Goal: Task Accomplishment & Management: Use online tool/utility

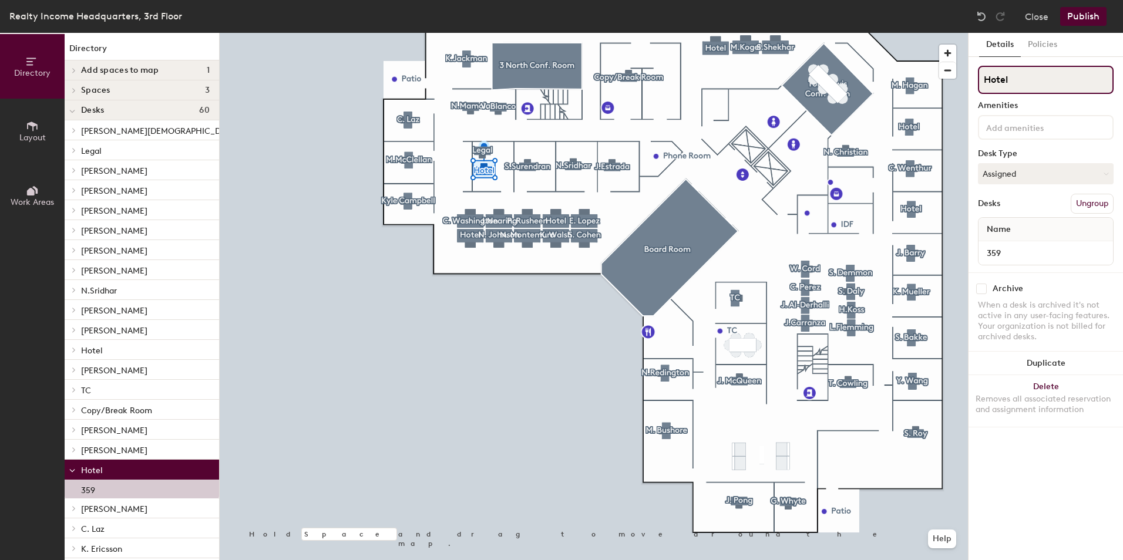
click at [1037, 88] on input "Hotel" at bounding box center [1046, 80] width 136 height 28
type input "H"
type input "[PERSON_NAME]"
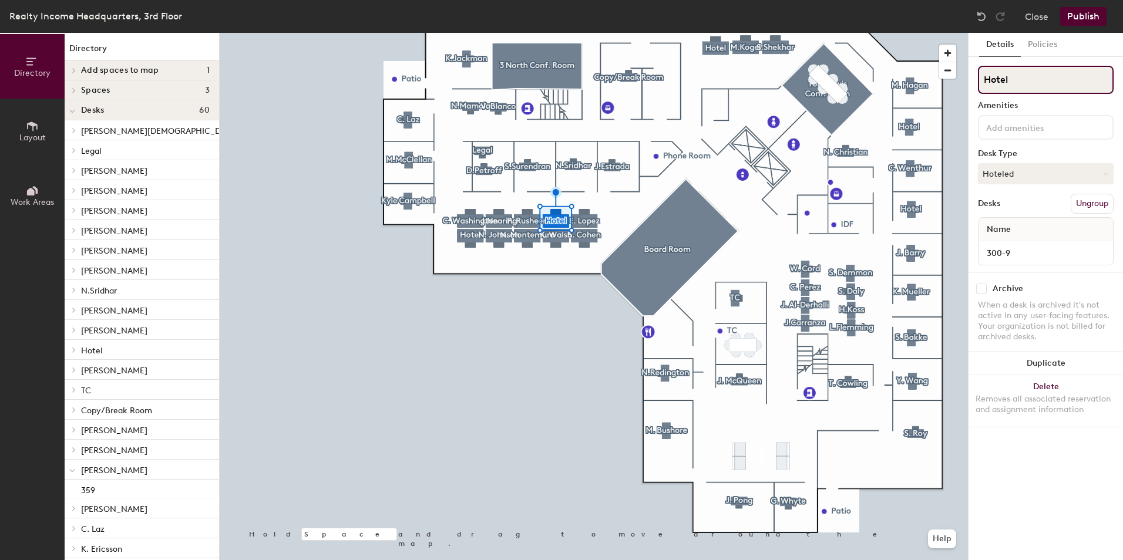
click at [1037, 81] on input "Hotel" at bounding box center [1046, 80] width 136 height 28
type input "H"
type input "[PERSON_NAME]"
click at [1015, 180] on button "Hoteled" at bounding box center [1046, 173] width 136 height 21
click at [1009, 214] on div "Assigned" at bounding box center [1037, 210] width 117 height 18
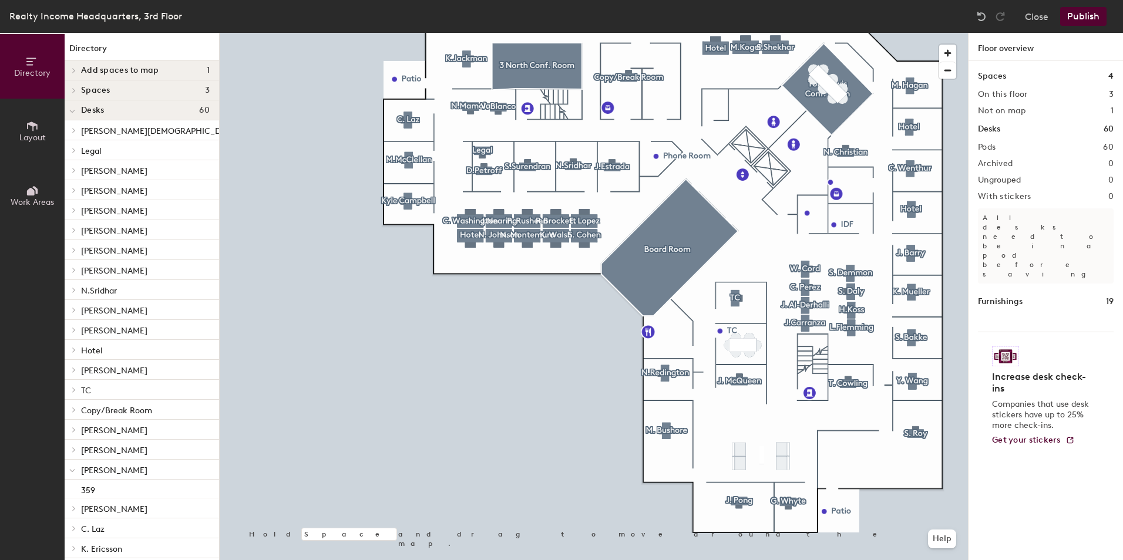
click at [1093, 18] on button "Publish" at bounding box center [1083, 16] width 46 height 19
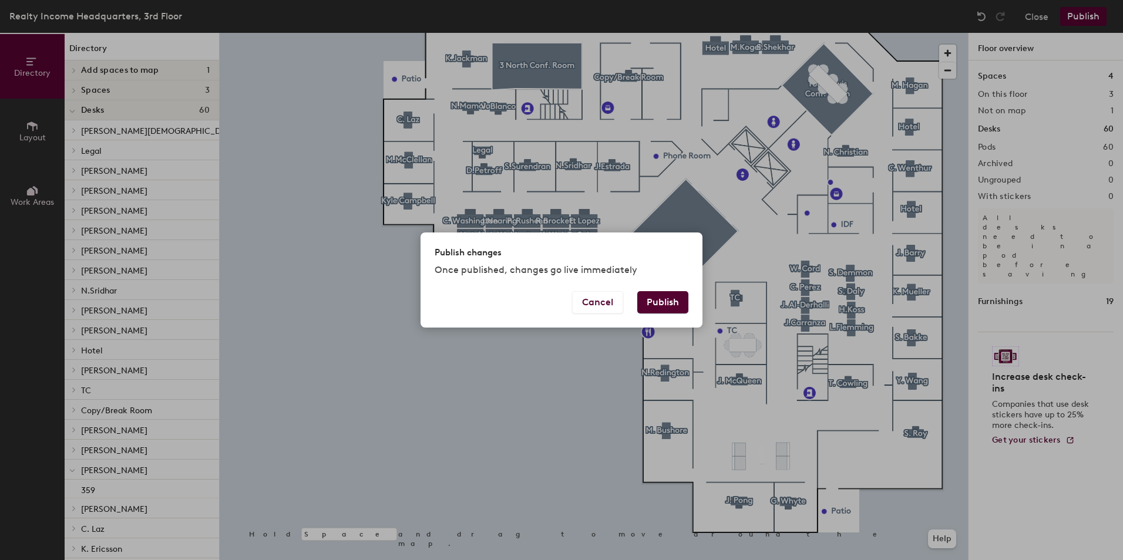
click at [674, 306] on button "Publish" at bounding box center [662, 302] width 51 height 22
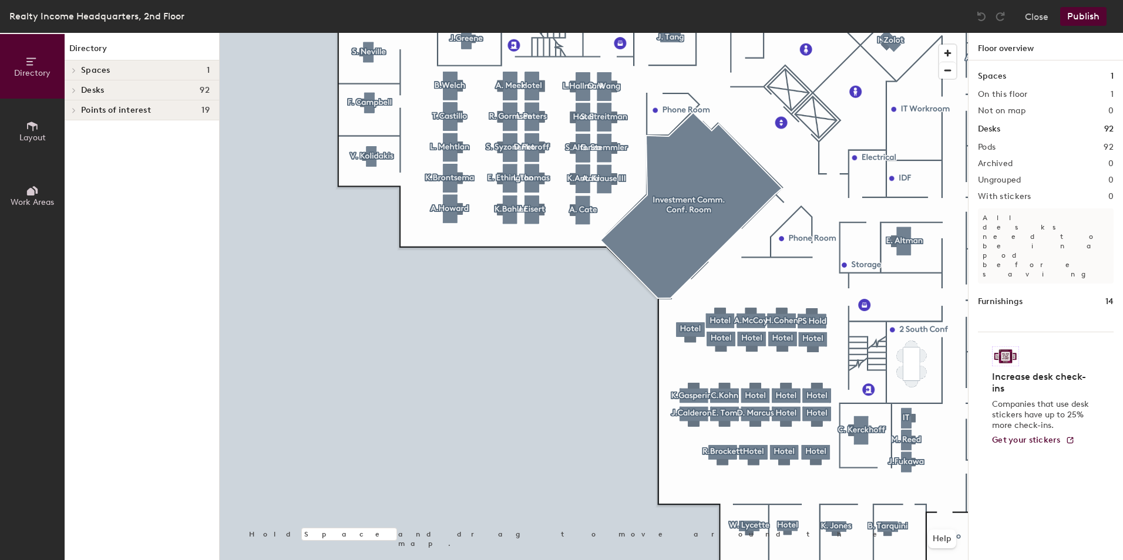
click at [391, 560] on html "Skip navigation Schedule Office People Analytics Visits Deliveries Services Man…" at bounding box center [561, 280] width 1123 height 560
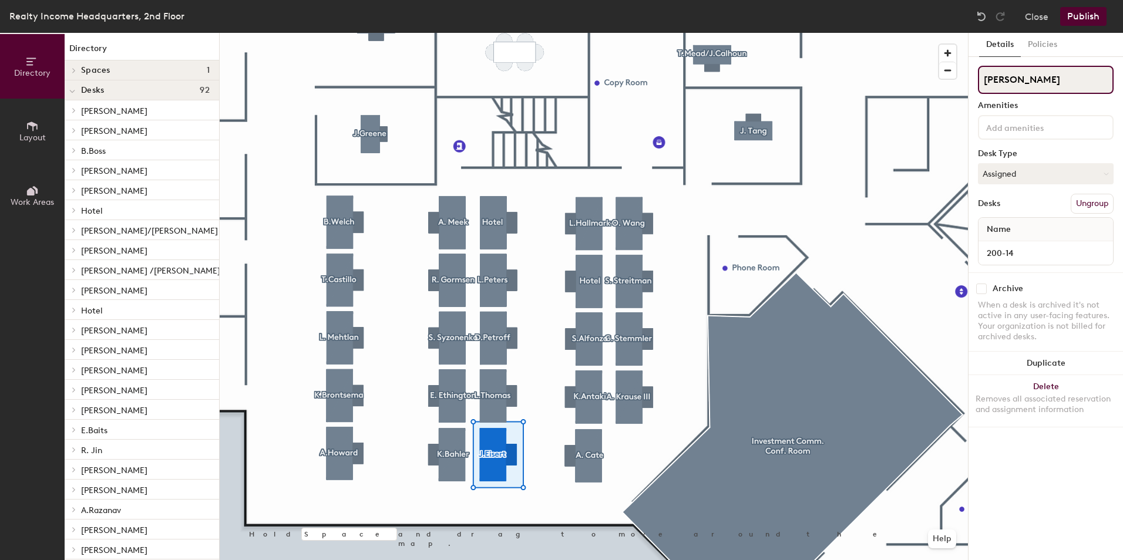
click at [1026, 80] on input "[PERSON_NAME]" at bounding box center [1046, 80] width 136 height 28
type input "J"
type input "[PERSON_NAME]"
click at [1055, 73] on input "[PERSON_NAME]" at bounding box center [1046, 80] width 136 height 28
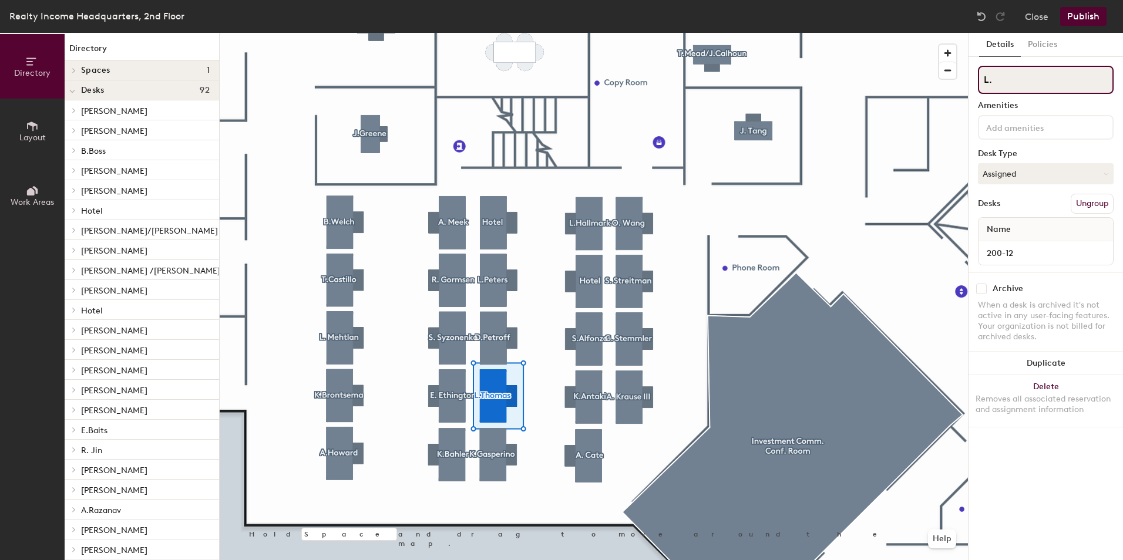
type input "L"
type input "[PERSON_NAME]"
click at [1053, 83] on input "[PERSON_NAME]" at bounding box center [1046, 80] width 136 height 28
type input "D"
type input "[PERSON_NAME]"
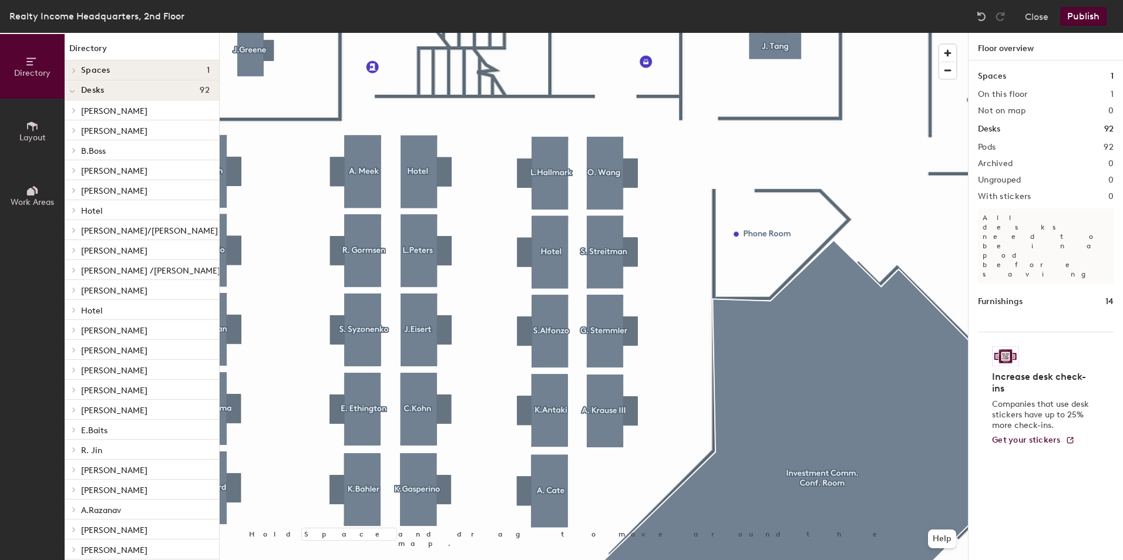
click at [454, 0] on html "Skip navigation Schedule Office People Analytics Visits Deliveries Services Man…" at bounding box center [561, 280] width 1123 height 560
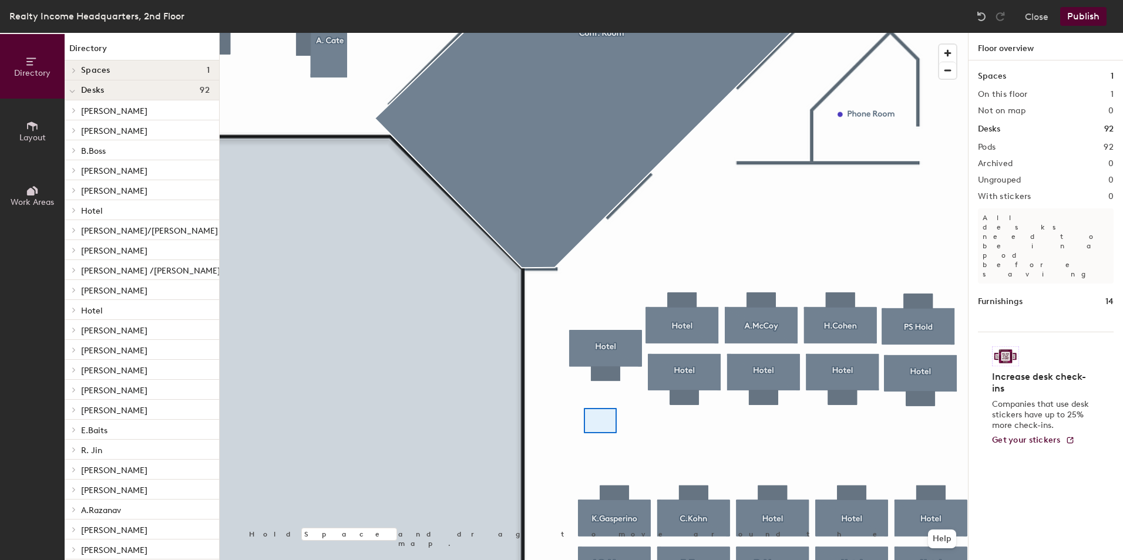
click at [560, 33] on div at bounding box center [594, 33] width 748 height 0
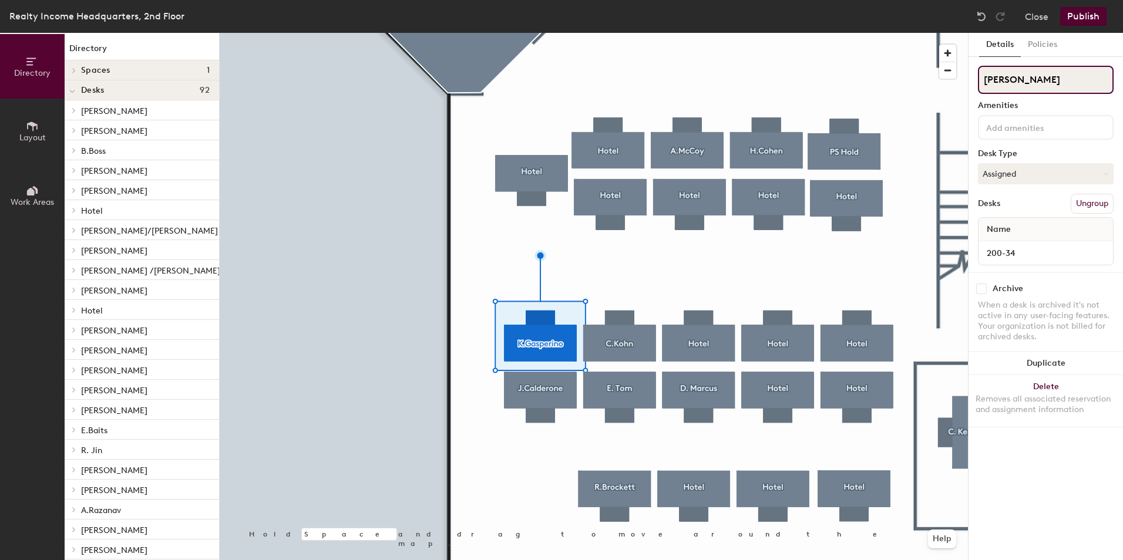
click at [1037, 76] on input "[PERSON_NAME]" at bounding box center [1046, 80] width 136 height 28
type input "K"
type input "Hotel"
click at [1038, 179] on button "Assigned" at bounding box center [1046, 173] width 136 height 21
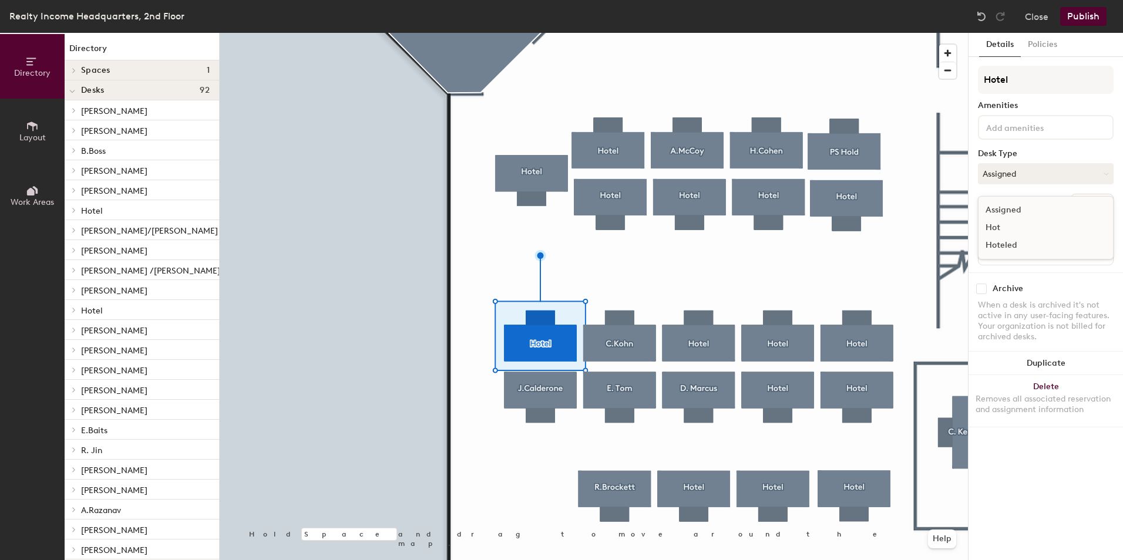
click at [1006, 242] on div "Hoteled" at bounding box center [1037, 246] width 117 height 18
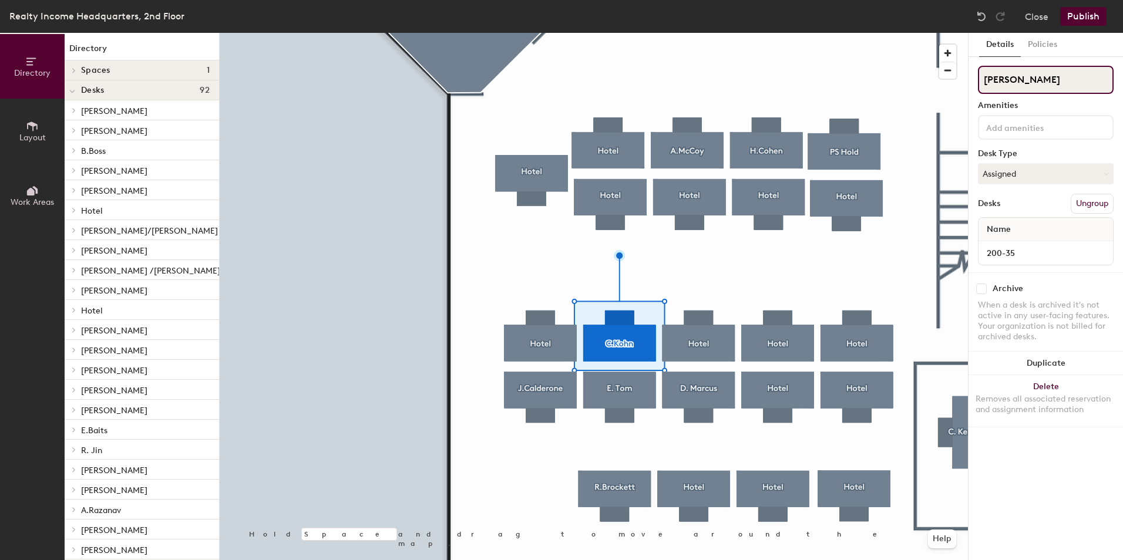
click at [1027, 82] on input "[PERSON_NAME]" at bounding box center [1046, 80] width 136 height 28
type input "C"
type input "Hotel"
click at [1033, 179] on button "Assigned" at bounding box center [1046, 173] width 136 height 21
click at [1013, 243] on div "Hoteled" at bounding box center [1037, 246] width 117 height 18
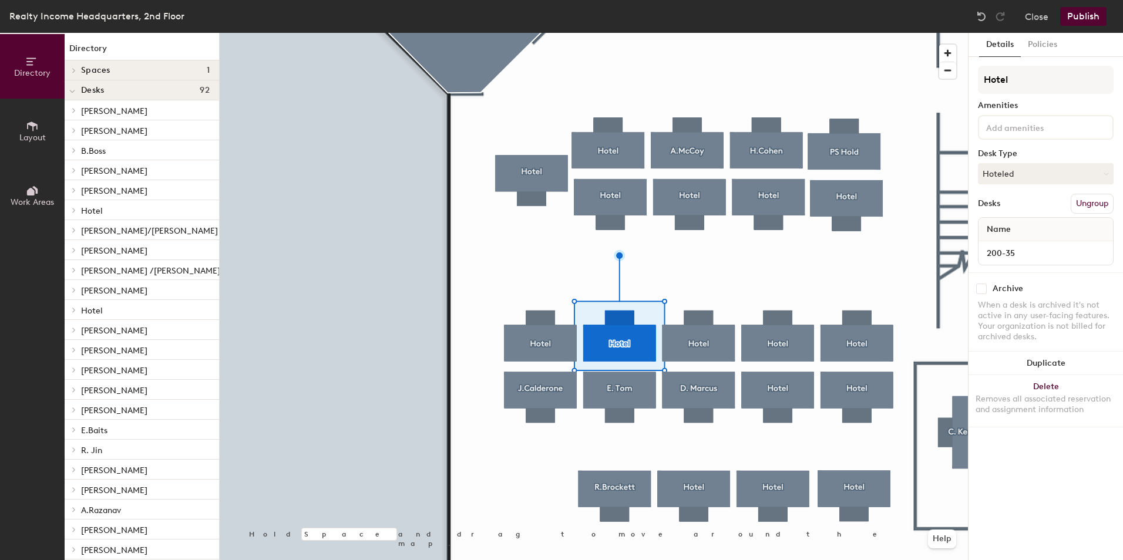
click at [1087, 17] on button "Publish" at bounding box center [1083, 16] width 46 height 19
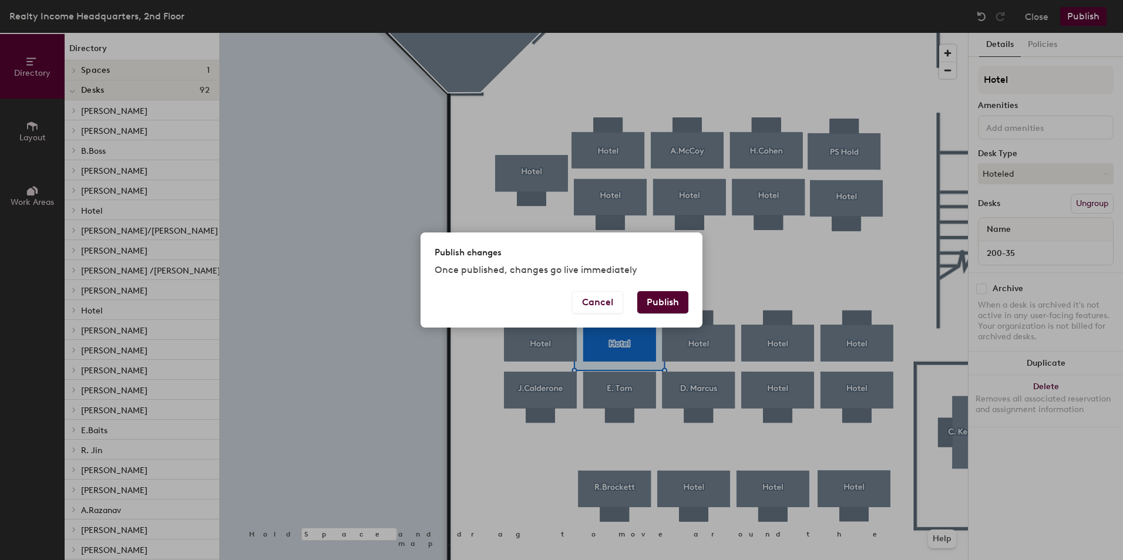
click at [651, 301] on button "Publish" at bounding box center [662, 302] width 51 height 22
